Goal: Find specific page/section: Find specific page/section

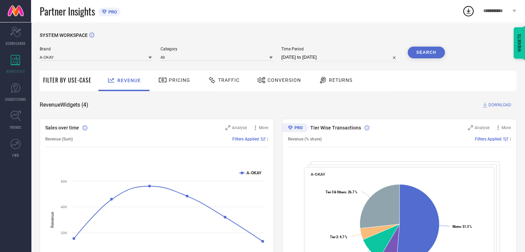
click at [179, 84] on div "Pricing" at bounding box center [174, 80] width 35 height 12
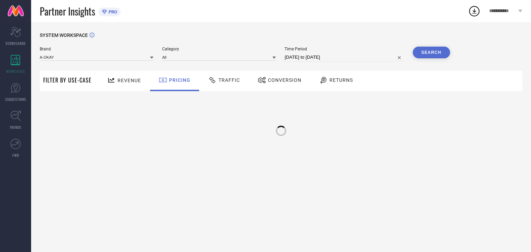
click at [129, 84] on div "Revenue" at bounding box center [123, 80] width 37 height 12
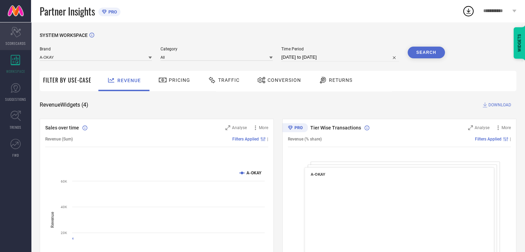
click at [20, 35] on icon at bounding box center [15, 32] width 10 height 10
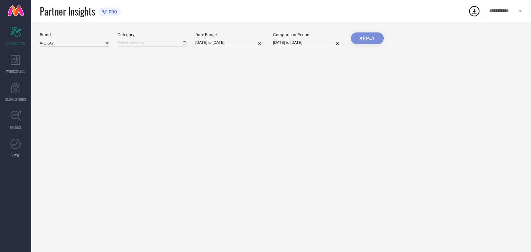
type input "All"
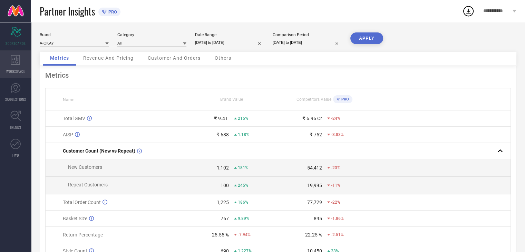
click at [11, 75] on div "WORKSPACE" at bounding box center [15, 64] width 31 height 28
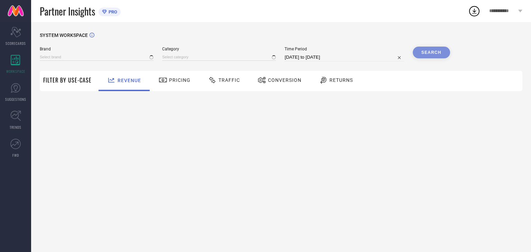
type input "A-OKAY"
type input "All"
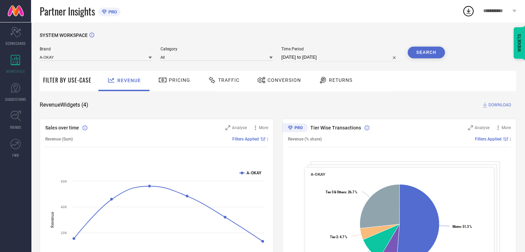
click at [341, 83] on span "Returns" at bounding box center [340, 80] width 23 height 6
